Goal: Find specific page/section: Find specific page/section

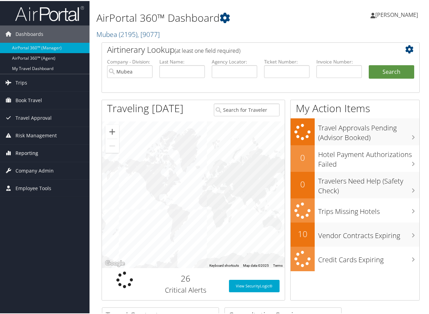
click at [49, 150] on link "Reporting" at bounding box center [45, 151] width 90 height 17
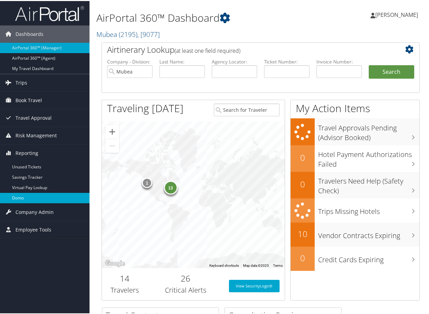
click at [35, 194] on link "Domo" at bounding box center [45, 197] width 90 height 10
